Goal: Transaction & Acquisition: Download file/media

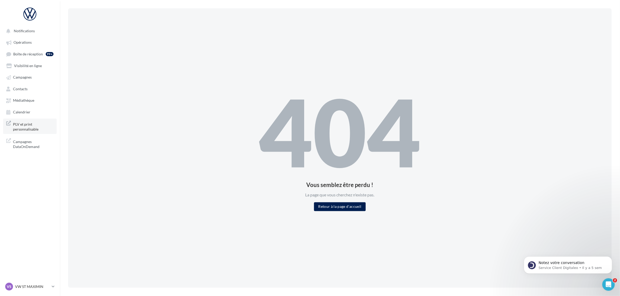
click at [31, 124] on span "PLV et print personnalisable" at bounding box center [33, 126] width 41 height 11
click at [41, 99] on link "Médiathèque" at bounding box center [30, 99] width 54 height 9
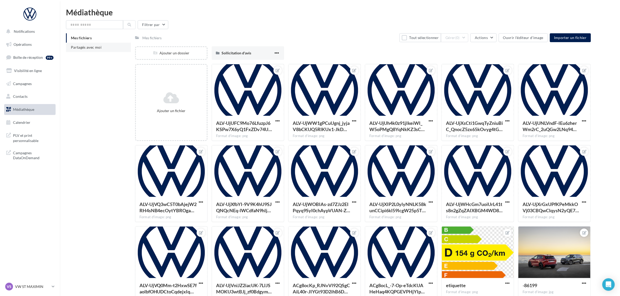
click at [83, 51] on li "Partagés avec moi" at bounding box center [98, 47] width 65 height 9
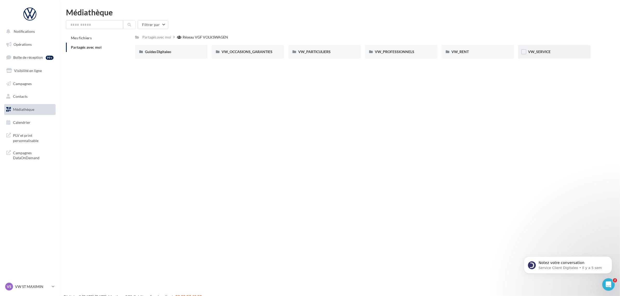
click at [544, 55] on div "VW_SERVICE" at bounding box center [554, 52] width 72 height 14
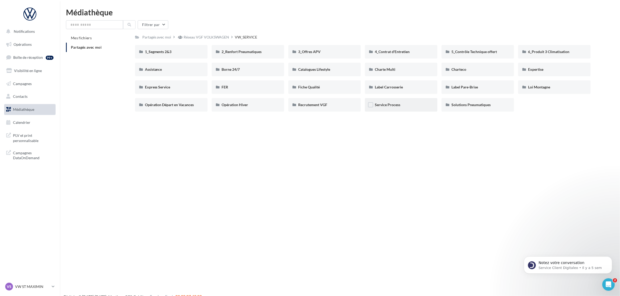
click at [404, 111] on div "Service Process" at bounding box center [401, 105] width 72 height 14
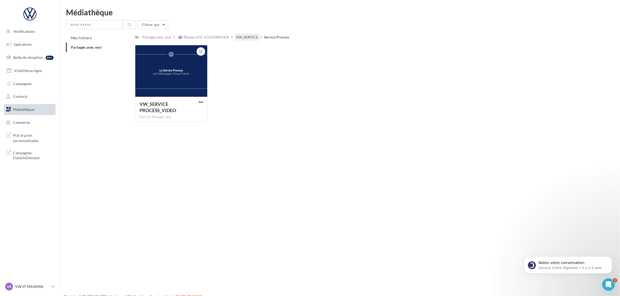
click at [241, 36] on div "VW_SERVICE" at bounding box center [247, 37] width 22 height 5
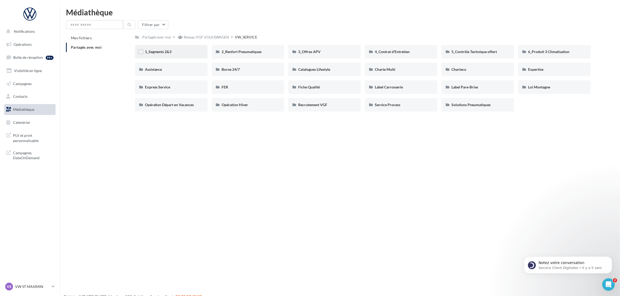
click at [196, 46] on div "1_Segments 2&3" at bounding box center [171, 52] width 72 height 14
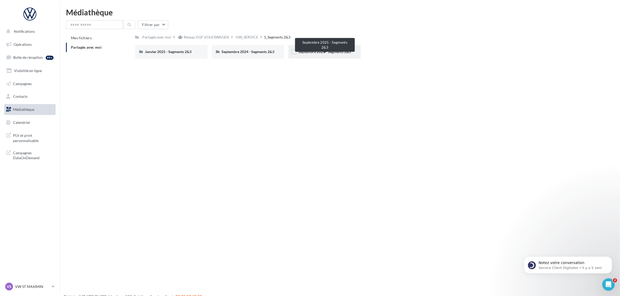
click at [304, 52] on span "Septembre 2025 - Segments 2&3" at bounding box center [324, 51] width 53 height 4
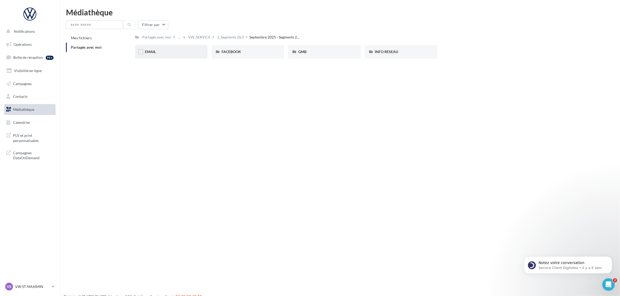
click at [168, 51] on div "EMAIL" at bounding box center [171, 51] width 53 height 5
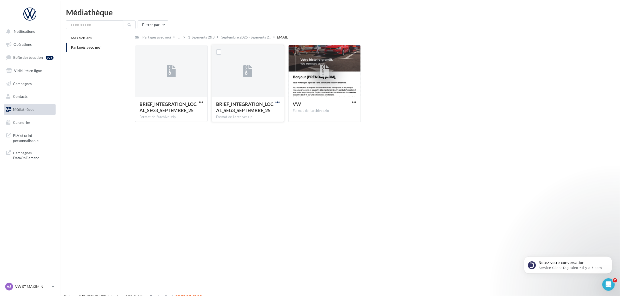
click at [277, 101] on span "button" at bounding box center [277, 102] width 4 height 4
click at [264, 110] on button "Télécharger" at bounding box center [255, 112] width 52 height 14
click at [281, 103] on div "BRIEF_INTEGRATION_LOCAL_SEG3_SEPTEMBRE_25 Format de l'archive: zip" at bounding box center [248, 109] width 72 height 24
click at [199, 102] on span "button" at bounding box center [201, 102] width 4 height 4
click at [195, 112] on button "Télécharger" at bounding box center [178, 112] width 52 height 14
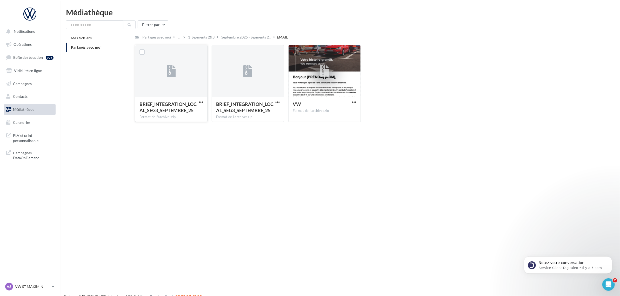
click at [510, 184] on div "Notifications Opérations Boîte de réception 99+ Visibilité en ligne Campagnes C…" at bounding box center [310, 156] width 620 height 296
click at [358, 102] on div "VW Format de l'archive: zip" at bounding box center [325, 109] width 72 height 24
click at [355, 103] on span "button" at bounding box center [354, 102] width 4 height 4
click at [336, 114] on button "Télécharger" at bounding box center [331, 112] width 52 height 14
click at [255, 38] on span "Septembre 2025 - Segments 2..." at bounding box center [247, 37] width 50 height 5
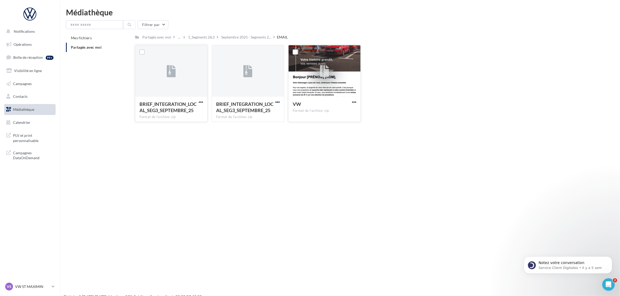
click at [277, 104] on span "button" at bounding box center [277, 102] width 4 height 4
click at [263, 110] on button "Télécharger" at bounding box center [255, 112] width 52 height 14
click at [245, 37] on span "Septembre 2025 - Segments 2..." at bounding box center [247, 37] width 50 height 5
click at [200, 37] on div "1_Segments 2&3" at bounding box center [201, 37] width 26 height 5
click at [247, 39] on span "Septembre 2025 - Segments 2..." at bounding box center [247, 37] width 50 height 5
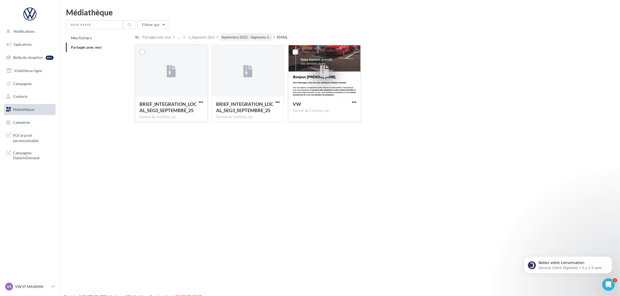
click at [230, 36] on span "Septembre 2025 - Segments 2..." at bounding box center [247, 37] width 50 height 5
click at [203, 37] on div "1_Segments 2&3" at bounding box center [201, 37] width 26 height 5
click at [240, 37] on span "Septembre 2025 - Segments 2..." at bounding box center [247, 37] width 50 height 5
click at [196, 37] on div "1_Segments 2&3" at bounding box center [201, 37] width 26 height 5
